Goal: Navigation & Orientation: Understand site structure

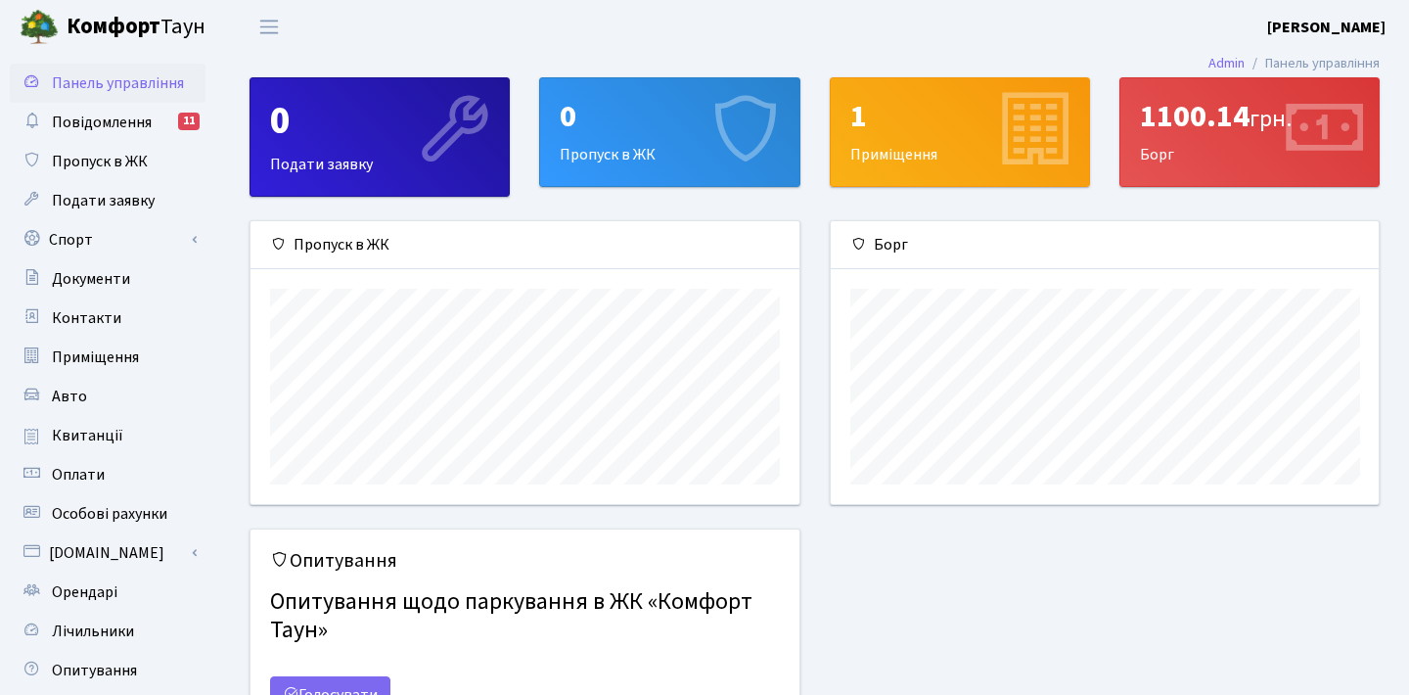
scroll to position [283, 548]
click at [1330, 23] on b "[PERSON_NAME]" at bounding box center [1326, 28] width 118 height 22
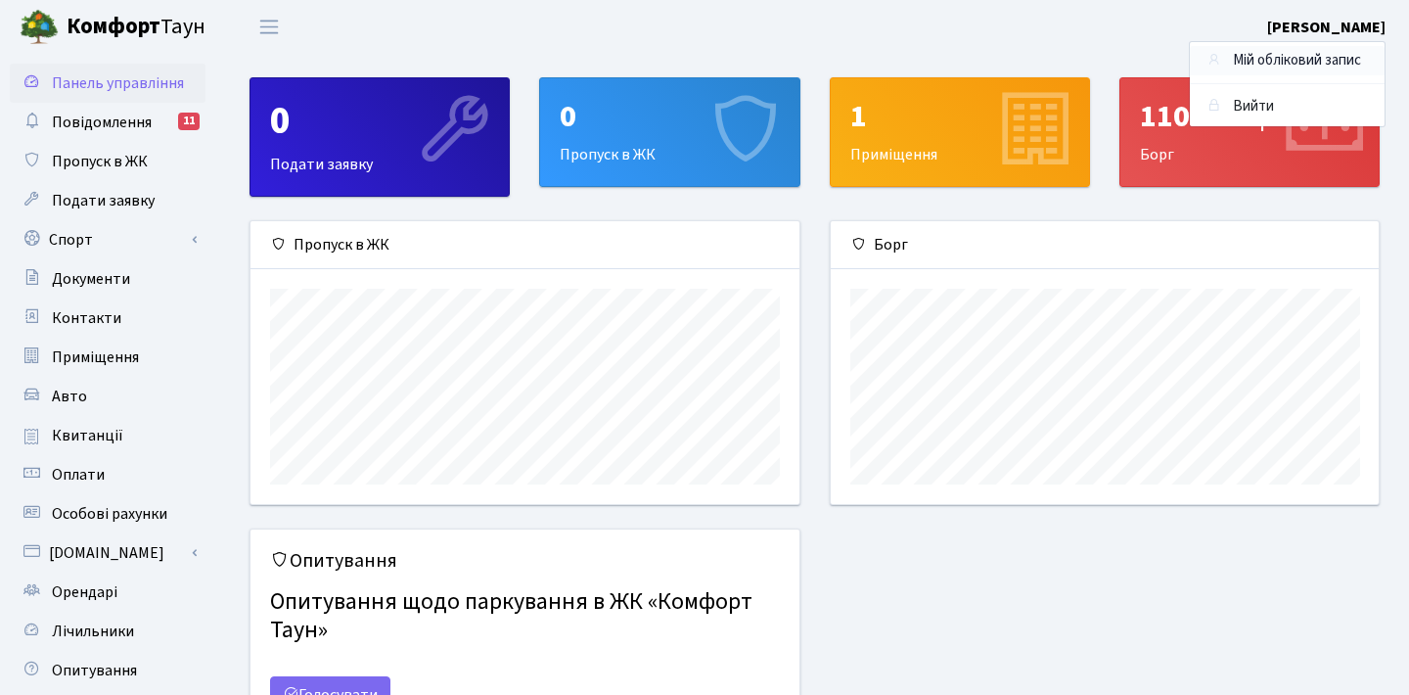
click at [1309, 54] on link "Мій обліковий запис" at bounding box center [1287, 61] width 195 height 30
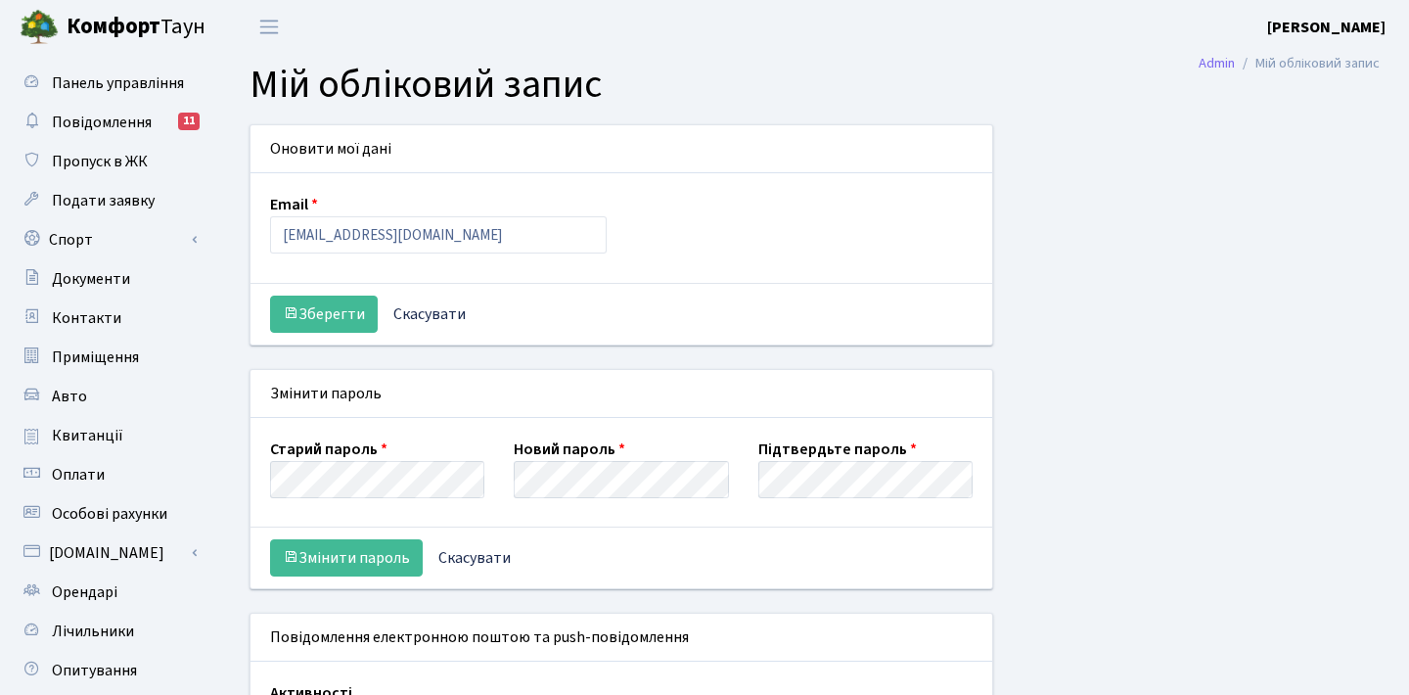
select select
click at [104, 116] on span "Повідомлення" at bounding box center [102, 123] width 100 height 22
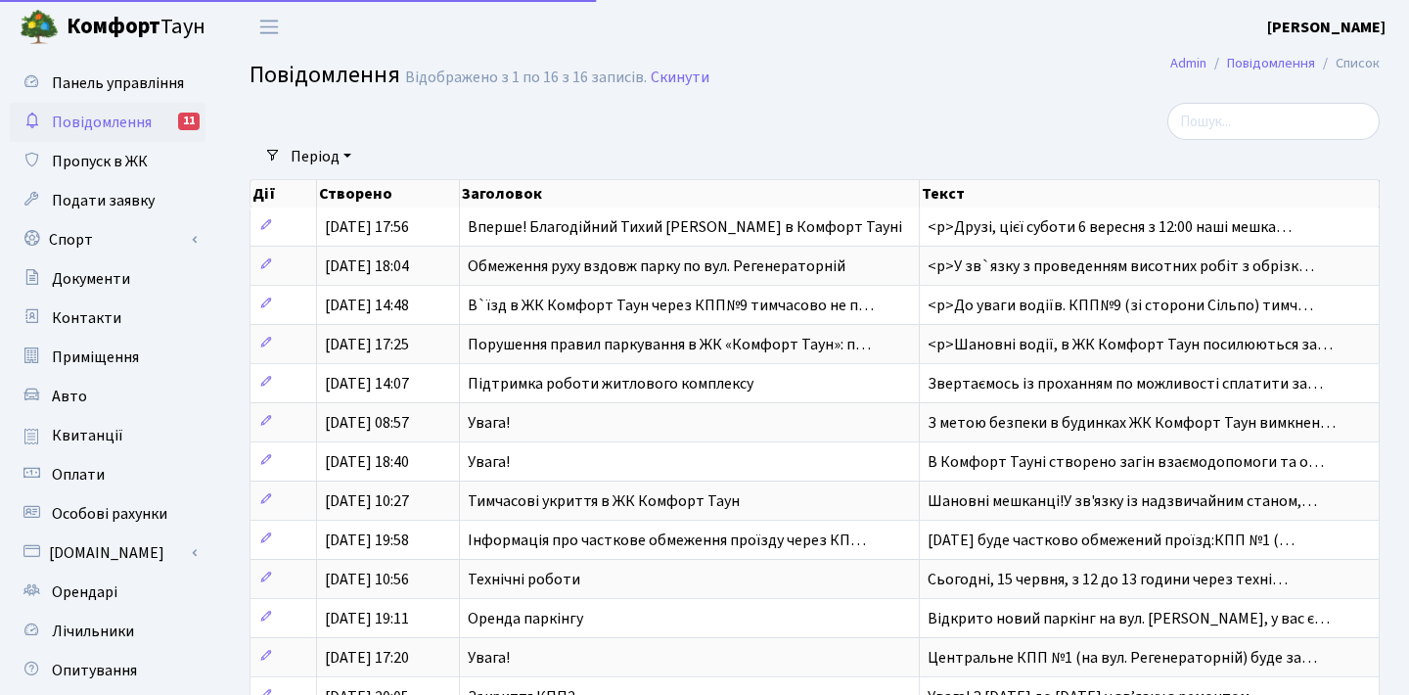
select select "25"
click at [109, 87] on span "Панель управління" at bounding box center [118, 83] width 132 height 22
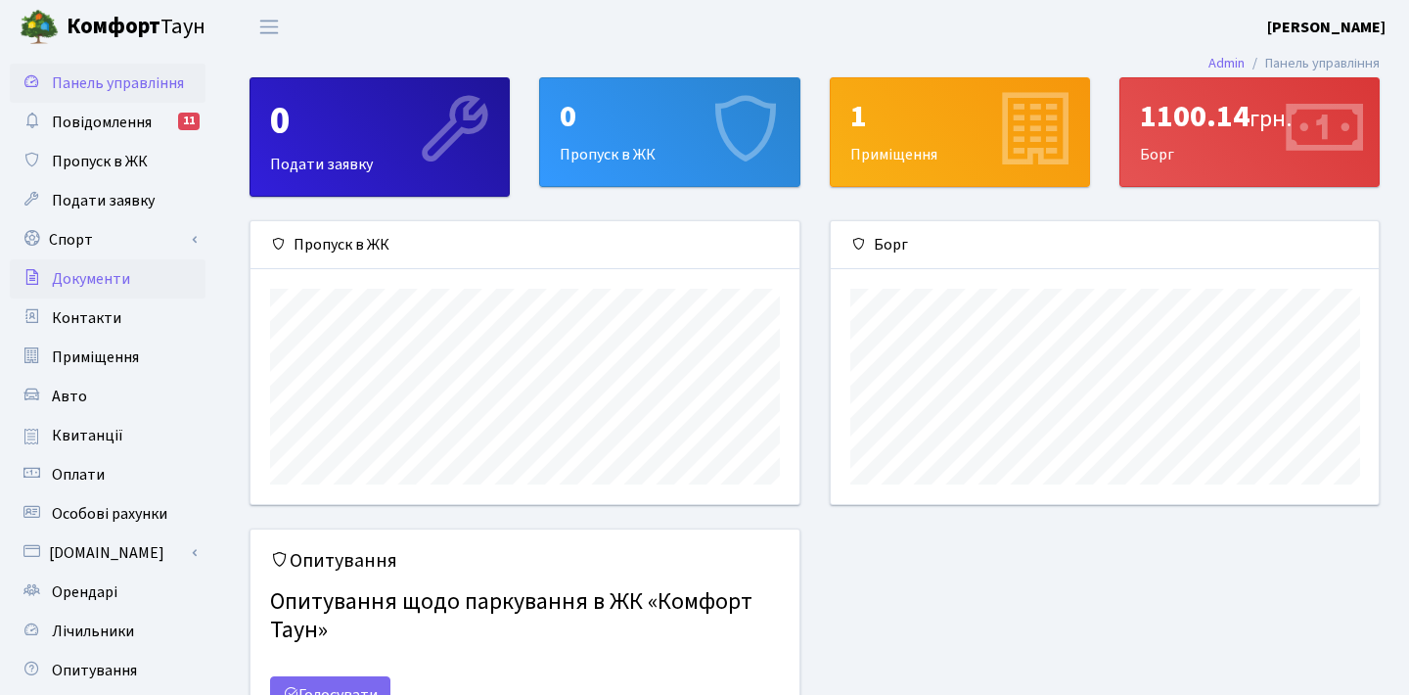
scroll to position [283, 548]
click at [120, 276] on span "Документи" at bounding box center [91, 279] width 78 height 22
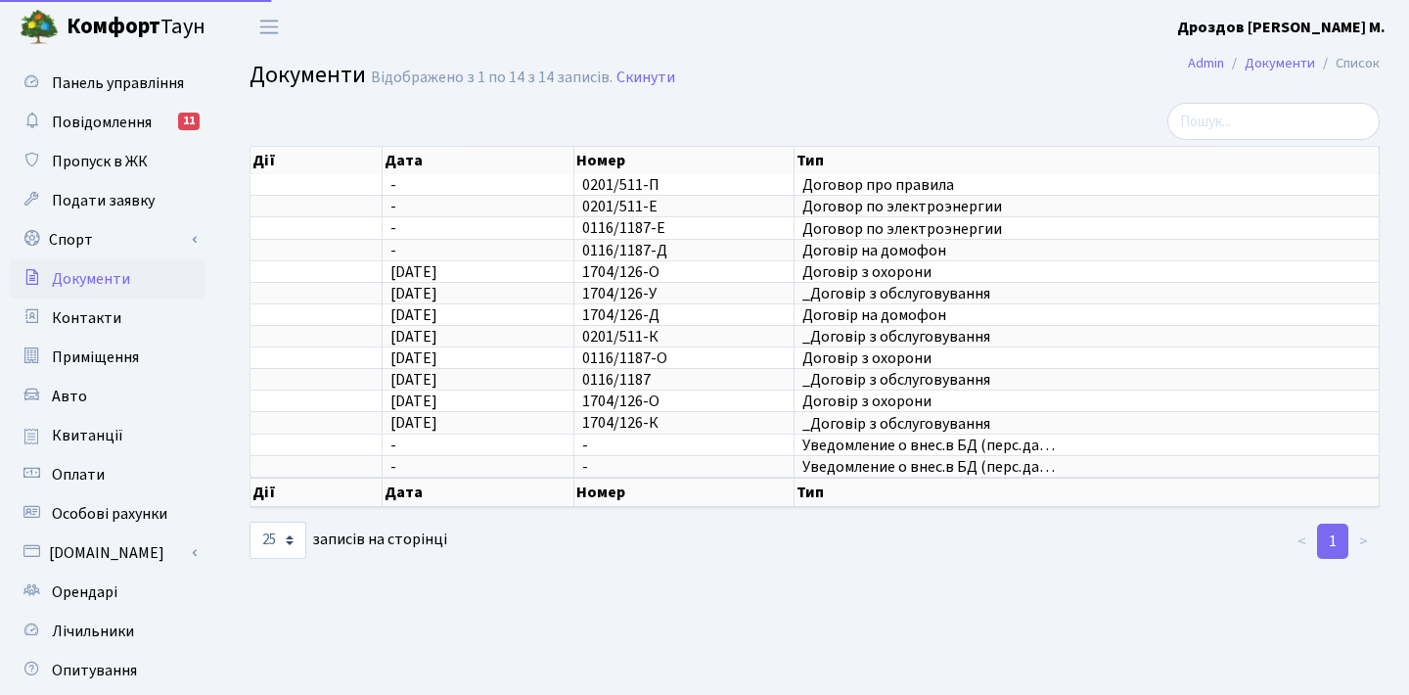
select select "25"
click at [105, 353] on span "Приміщення" at bounding box center [95, 357] width 87 height 22
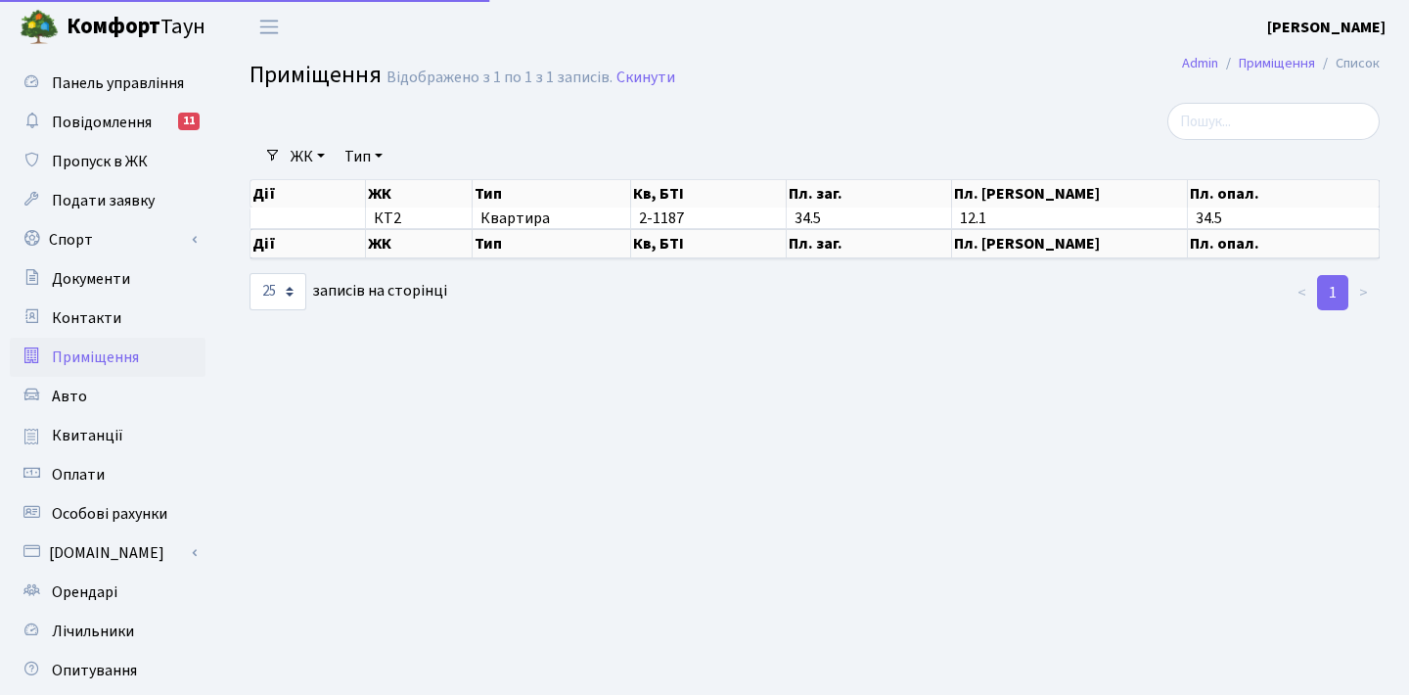
select select "25"
